Goal: Task Accomplishment & Management: Manage account settings

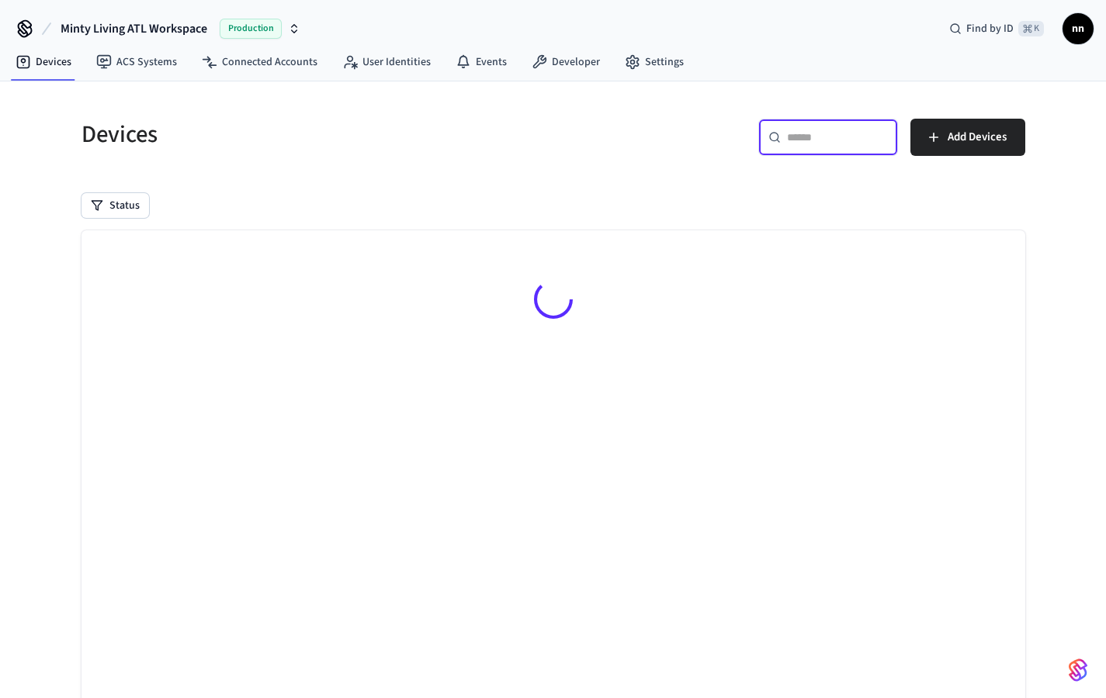
click at [827, 136] on input "text" at bounding box center [837, 138] width 101 height 16
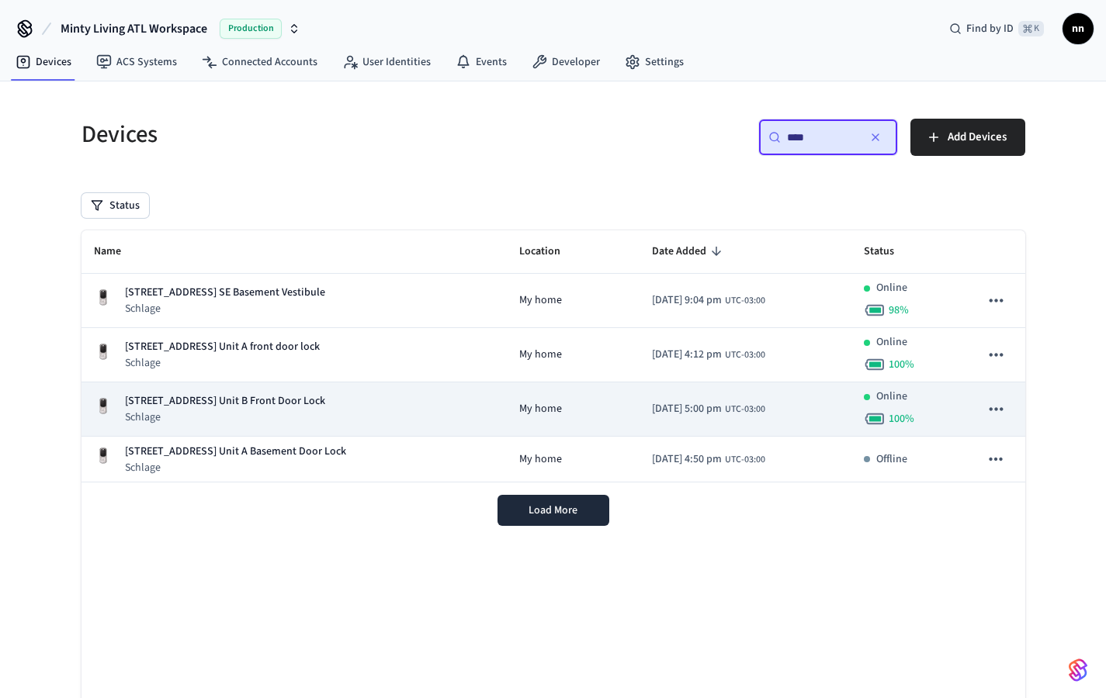
type input "****"
click at [306, 405] on p "[STREET_ADDRESS] Unit B Front Door Lock" at bounding box center [225, 401] width 200 height 16
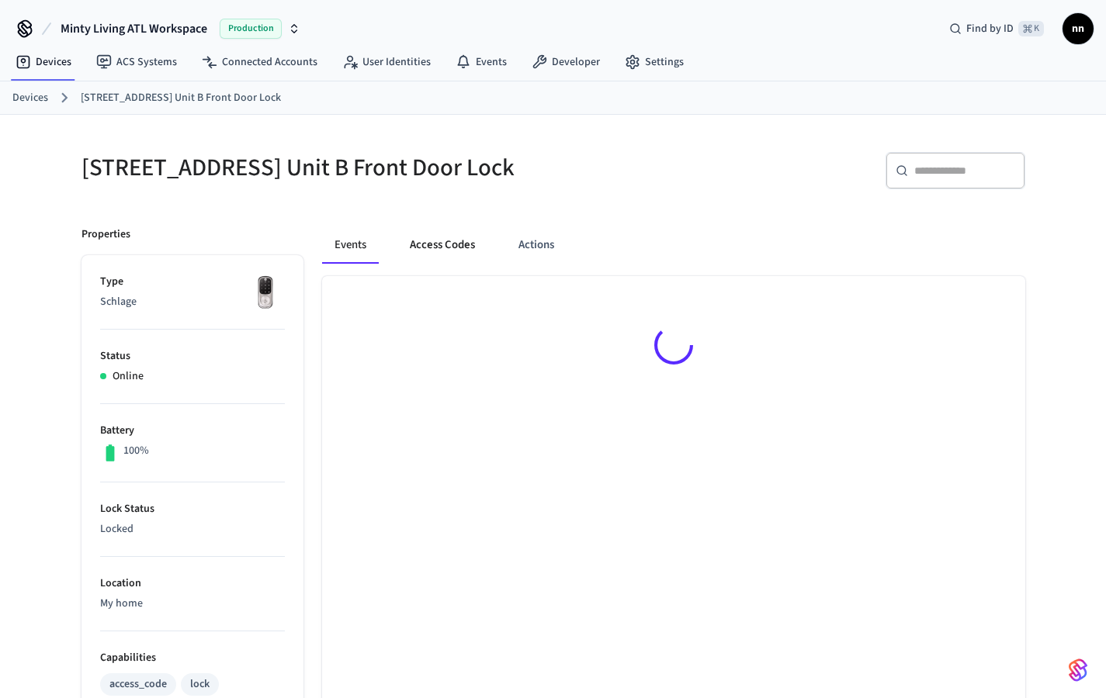
click at [452, 263] on button "Access Codes" at bounding box center [442, 245] width 90 height 37
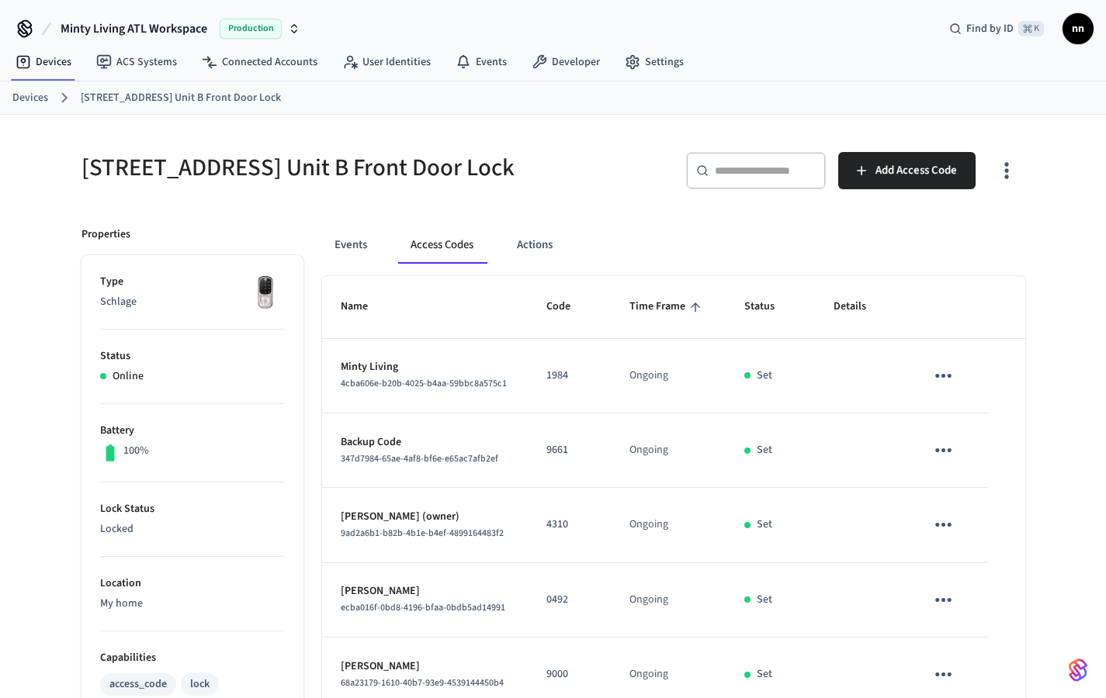
click at [37, 101] on link "Devices" at bounding box center [30, 98] width 36 height 16
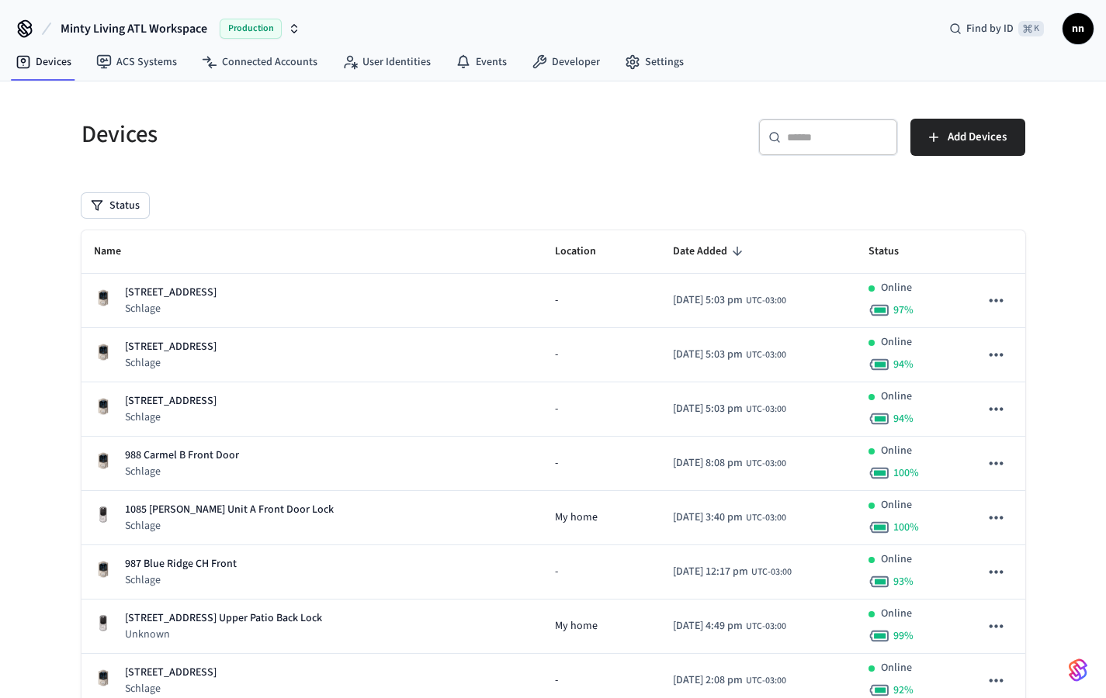
click at [804, 140] on input "text" at bounding box center [837, 138] width 101 height 16
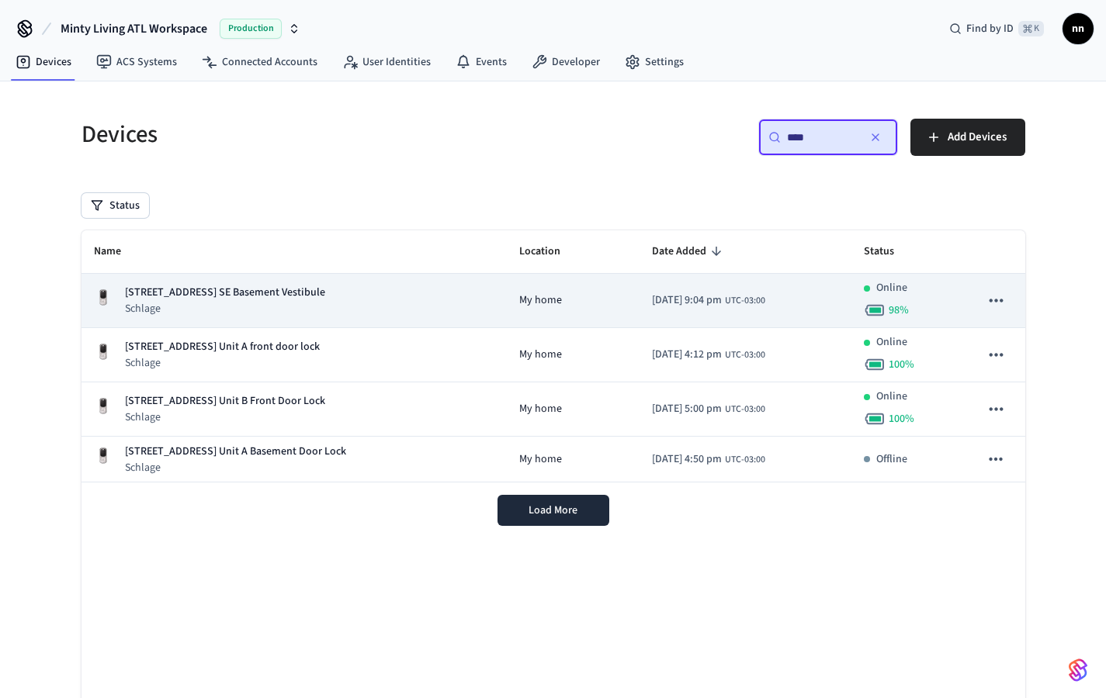
type input "****"
click at [276, 296] on p "[STREET_ADDRESS] SE Basement Vestibule" at bounding box center [225, 293] width 200 height 16
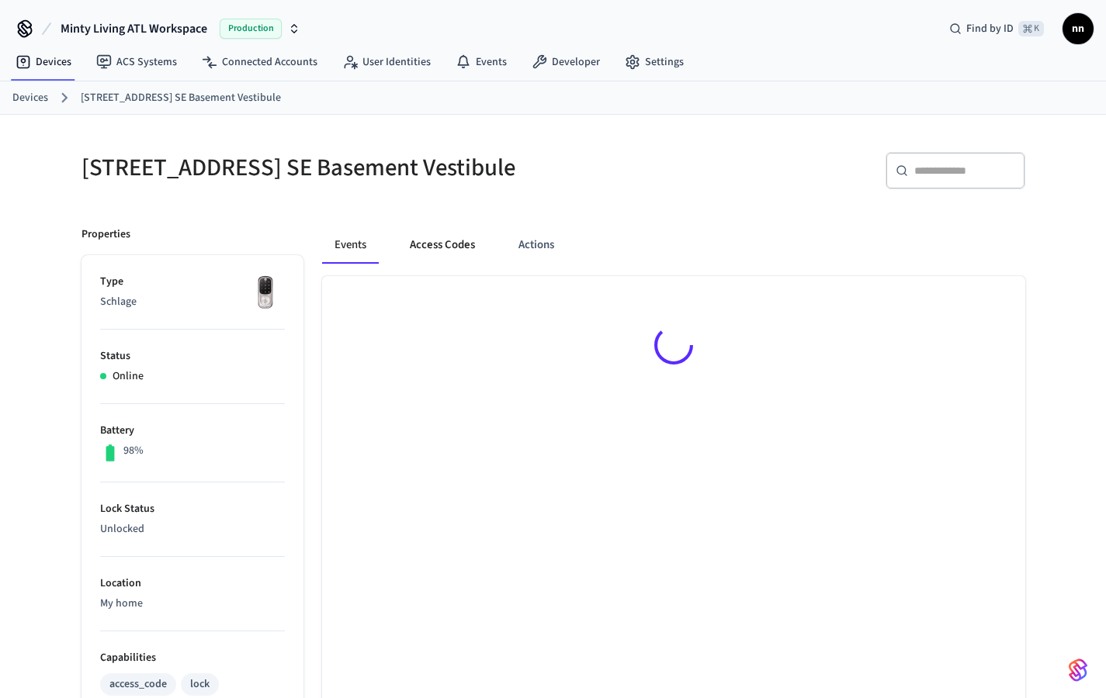
click at [447, 236] on button "Access Codes" at bounding box center [442, 245] width 90 height 37
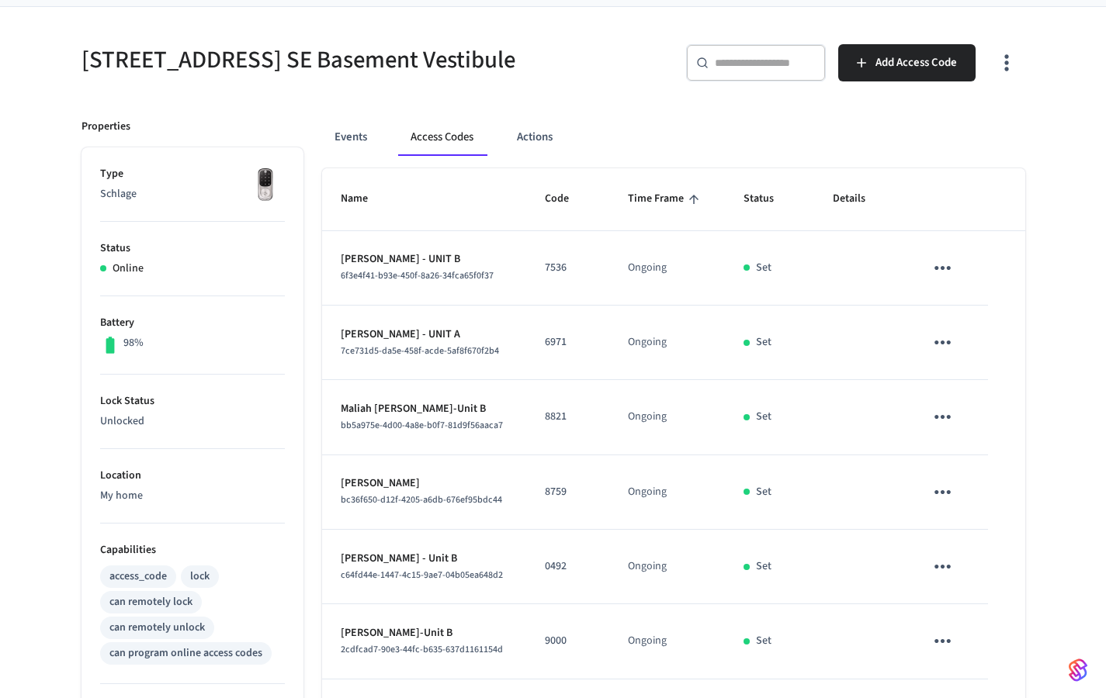
scroll to position [107, 0]
click at [355, 141] on button "Events" at bounding box center [350, 137] width 57 height 37
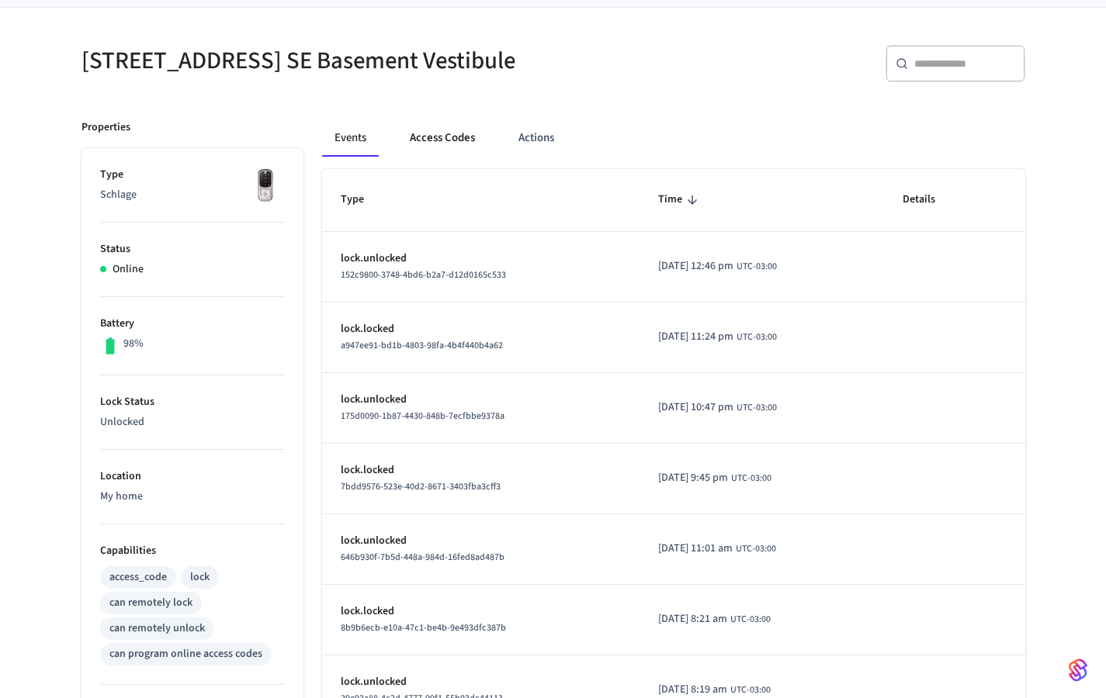
click at [429, 138] on button "Access Codes" at bounding box center [442, 137] width 90 height 37
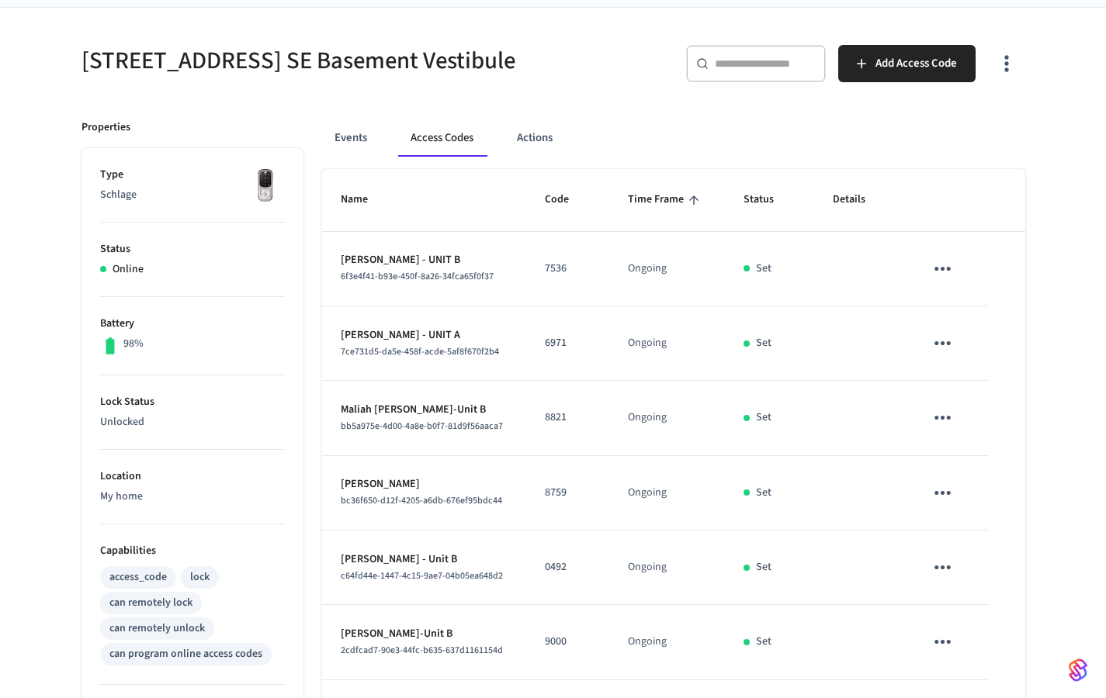
click at [949, 41] on div "​ ​ Add Access Code" at bounding box center [784, 60] width 481 height 68
click at [922, 82] on div "​ ​ Add Access Code" at bounding box center [793, 70] width 462 height 50
click at [920, 71] on span "Add Access Code" at bounding box center [915, 64] width 81 height 20
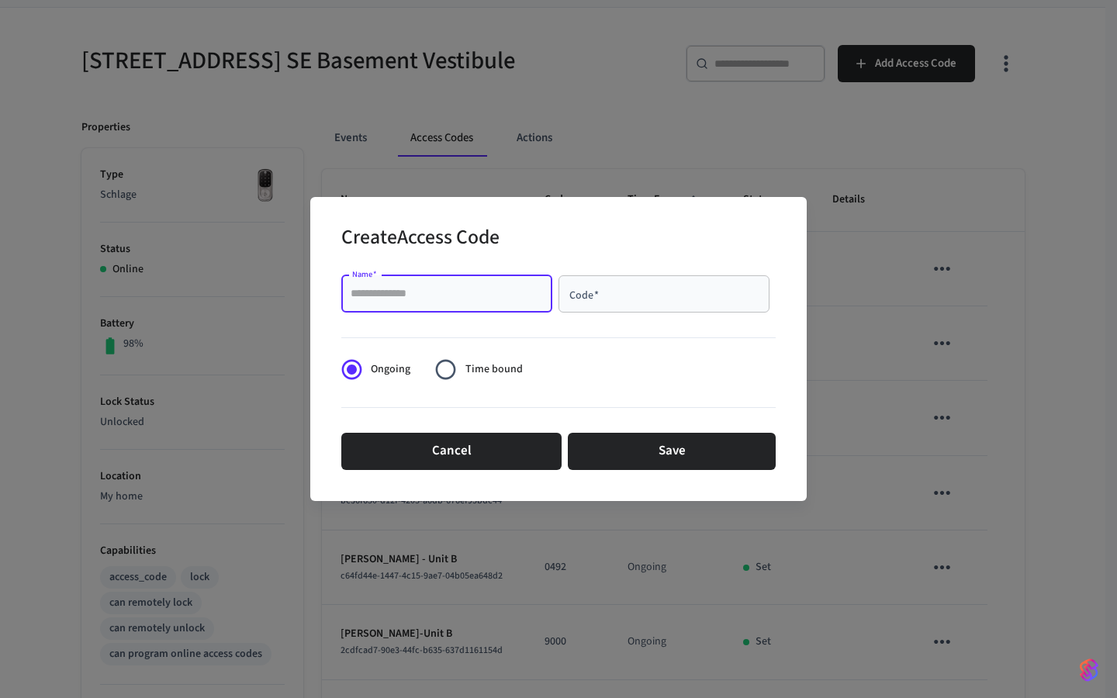
click at [507, 301] on input "Name   *" at bounding box center [447, 294] width 192 height 16
type input "****"
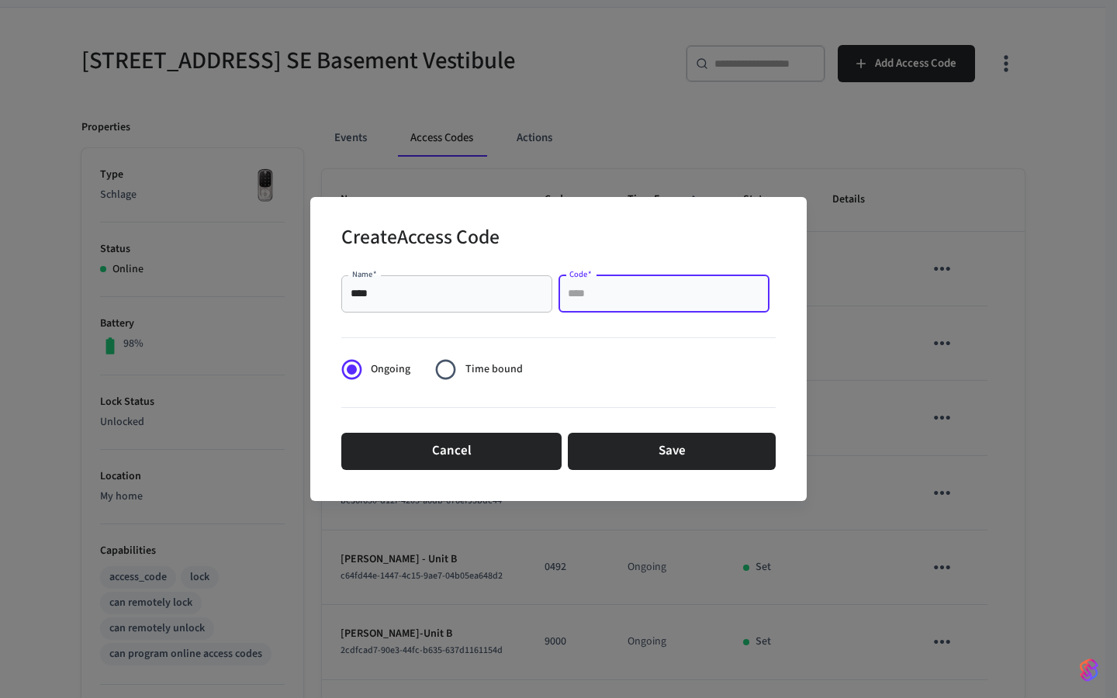
click at [603, 300] on input "Code   *" at bounding box center [664, 294] width 192 height 16
type input "****"
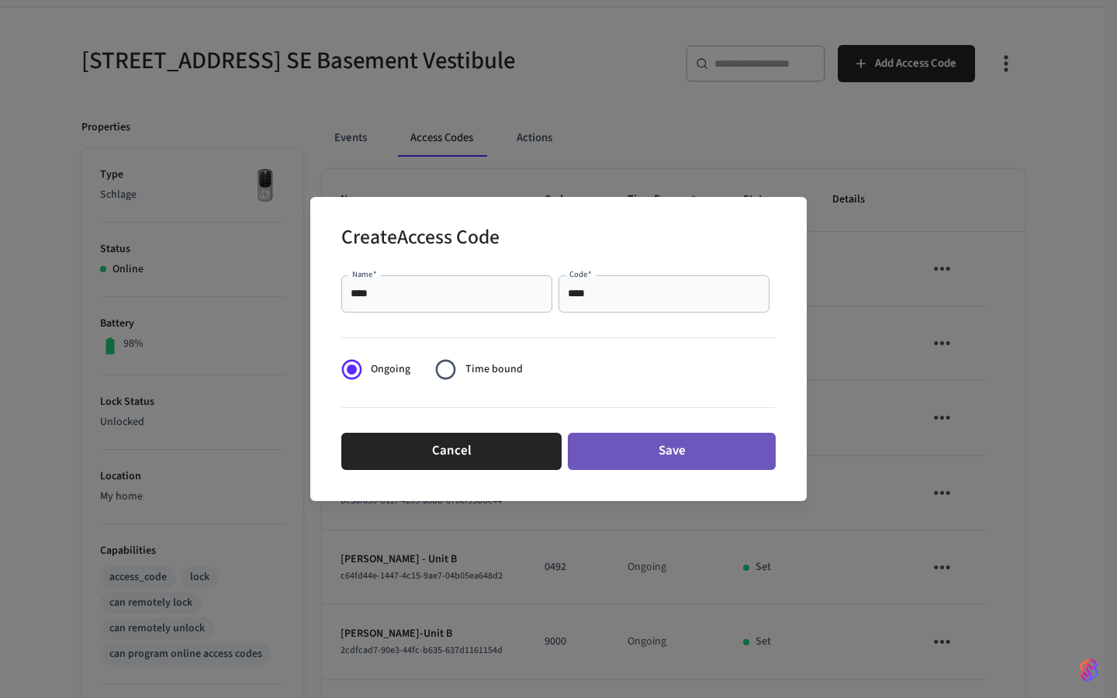
click at [677, 450] on button "Save" at bounding box center [672, 451] width 208 height 37
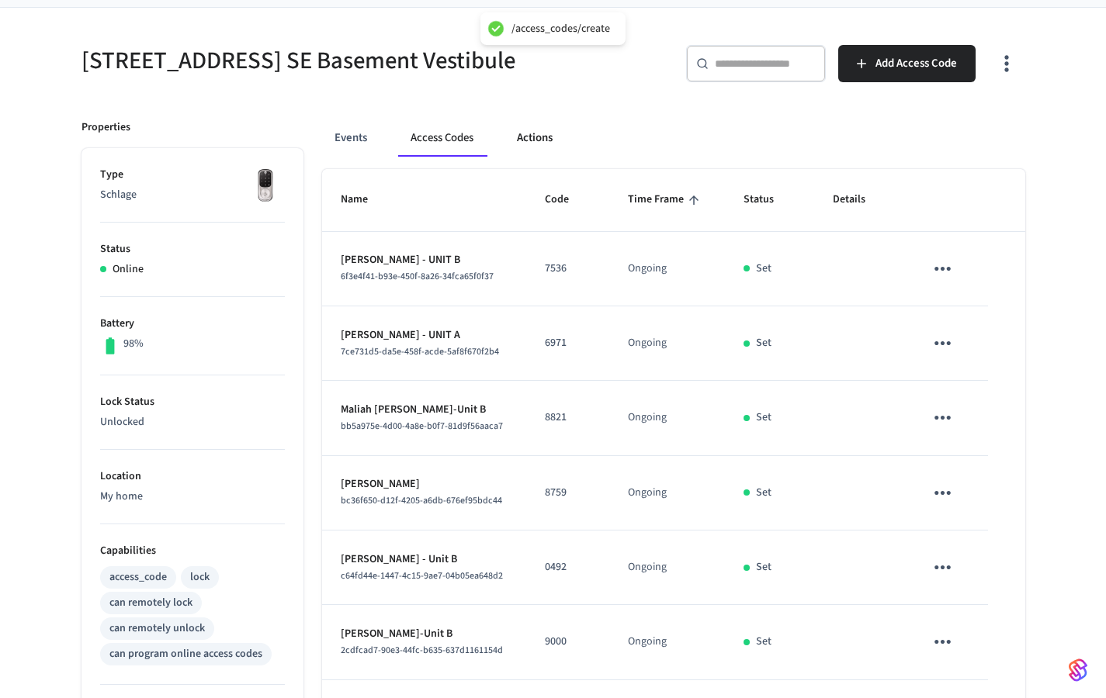
click at [526, 136] on button "Actions" at bounding box center [534, 137] width 61 height 37
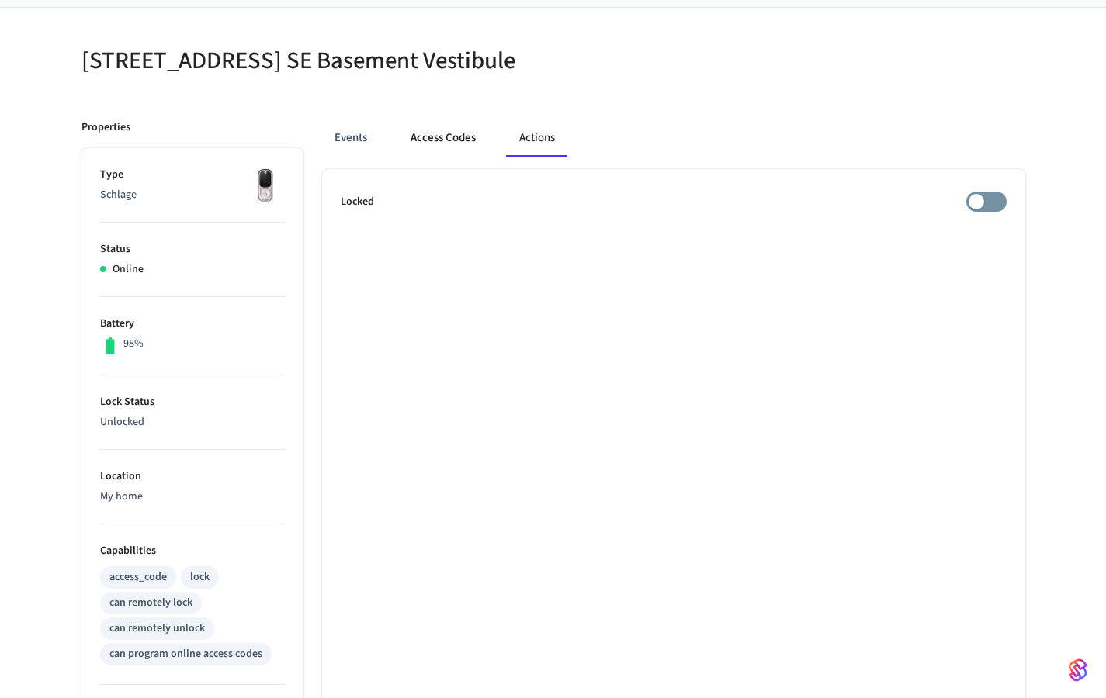
click at [437, 141] on button "Access Codes" at bounding box center [443, 137] width 90 height 37
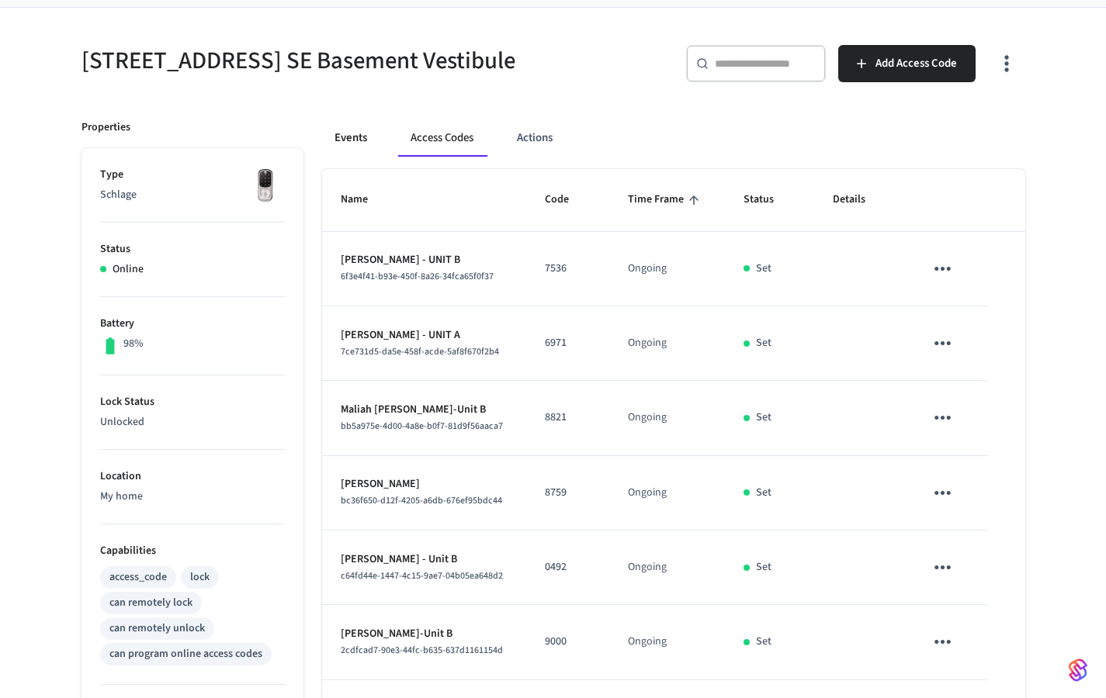
click at [362, 140] on button "Events" at bounding box center [350, 137] width 57 height 37
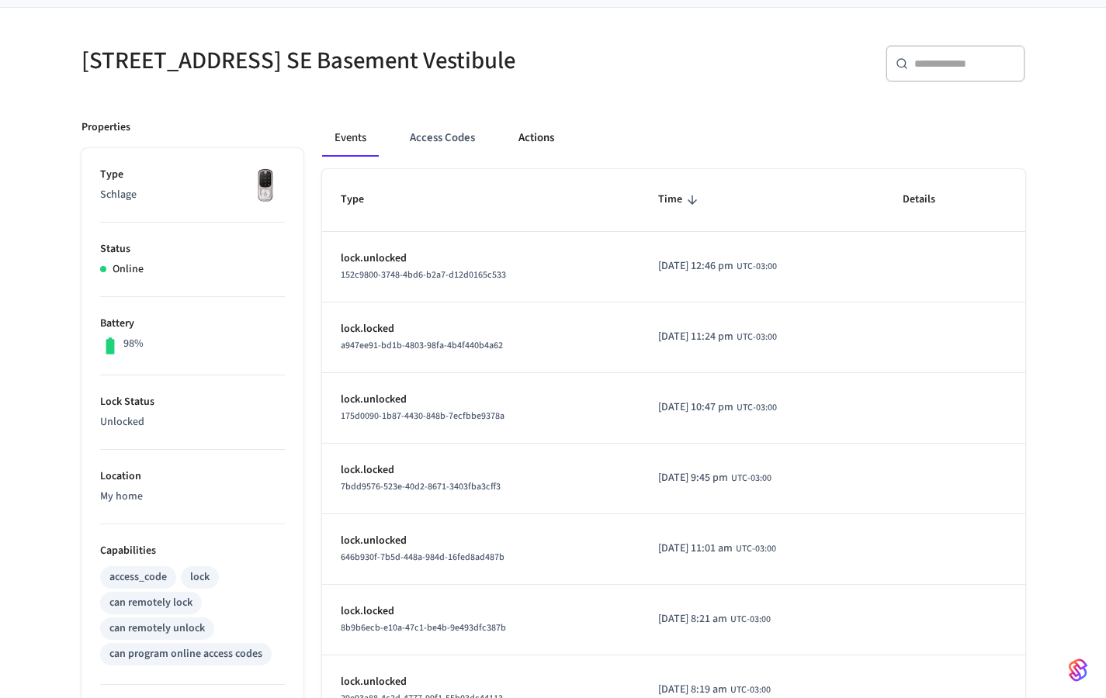
click at [533, 132] on button "Actions" at bounding box center [536, 137] width 61 height 37
